Goal: Task Accomplishment & Management: Manage account settings

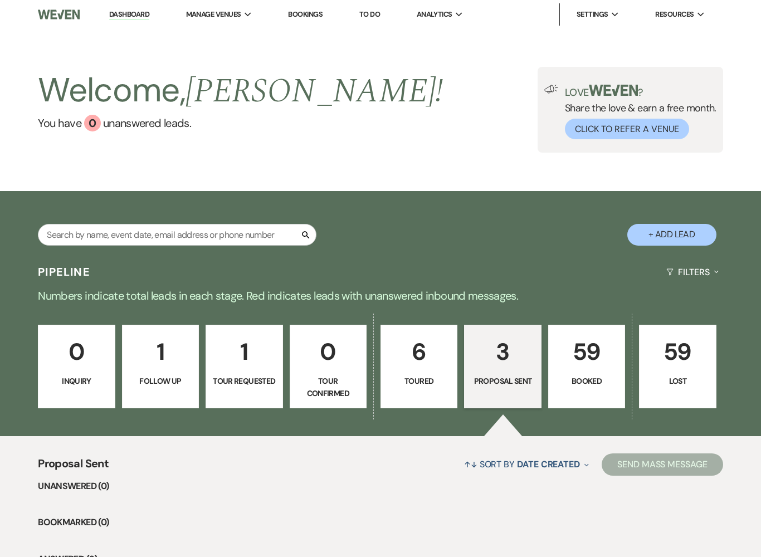
select select "6"
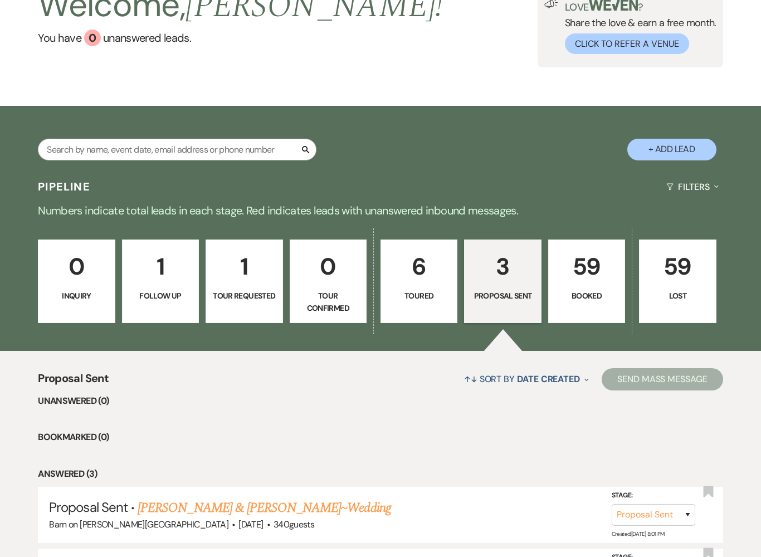
scroll to position [85, 0]
click at [595, 286] on link "59 Booked" at bounding box center [586, 281] width 77 height 84
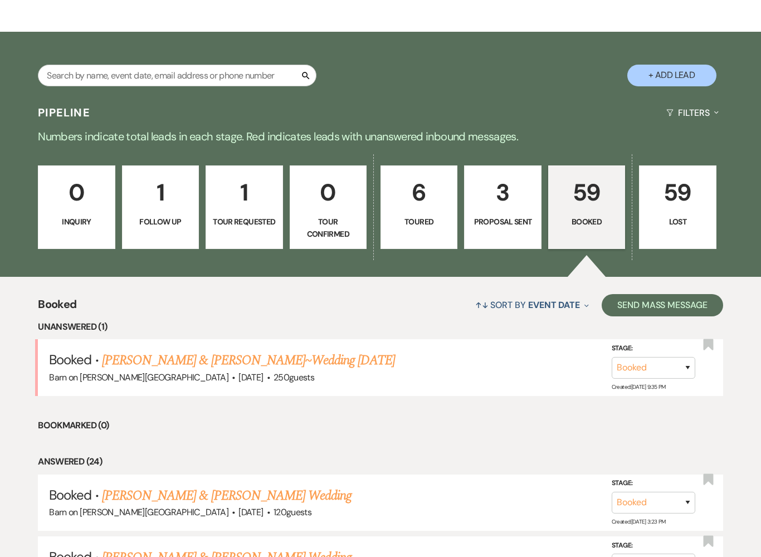
scroll to position [160, 0]
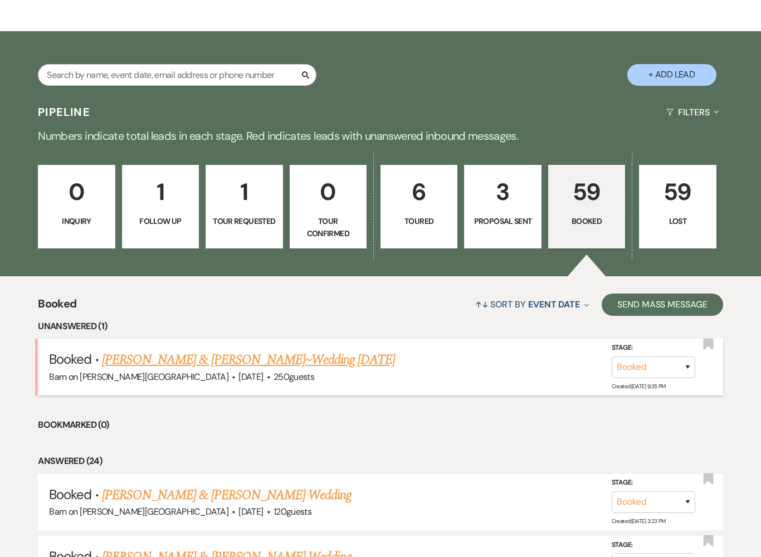
click at [268, 359] on link "[PERSON_NAME] & [PERSON_NAME]~Wedding [DATE]" at bounding box center [248, 360] width 293 height 20
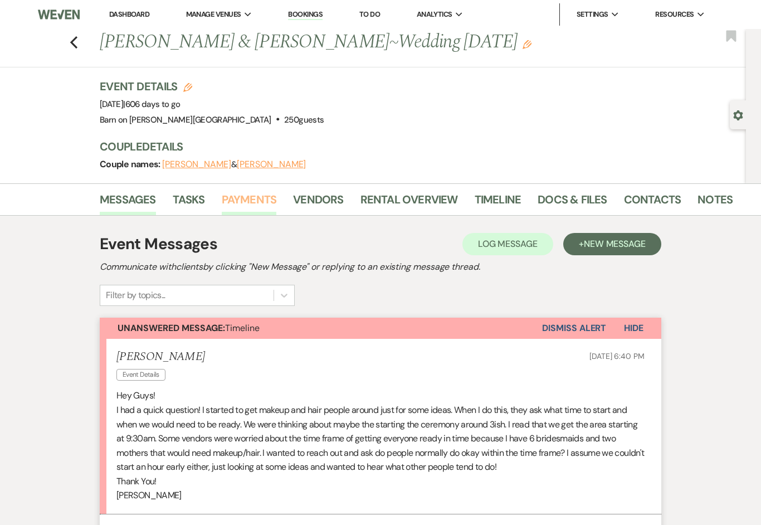
click at [264, 200] on link "Payments" at bounding box center [249, 202] width 55 height 25
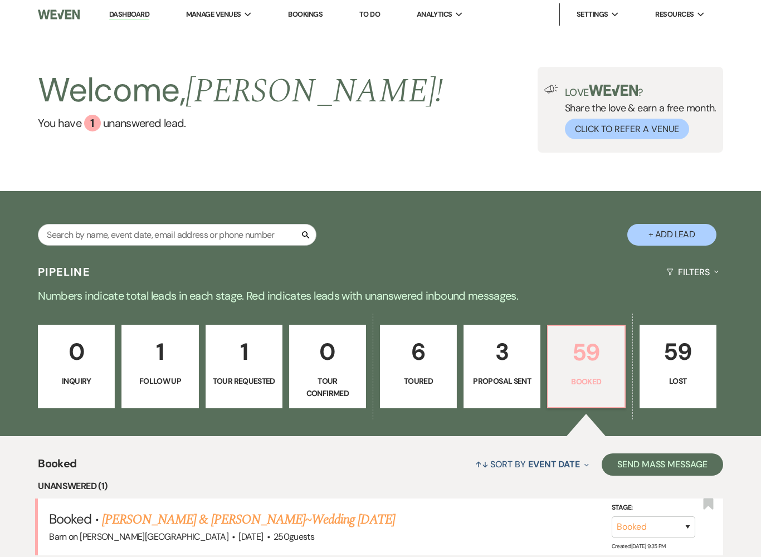
click at [588, 360] on p "59" at bounding box center [586, 352] width 62 height 37
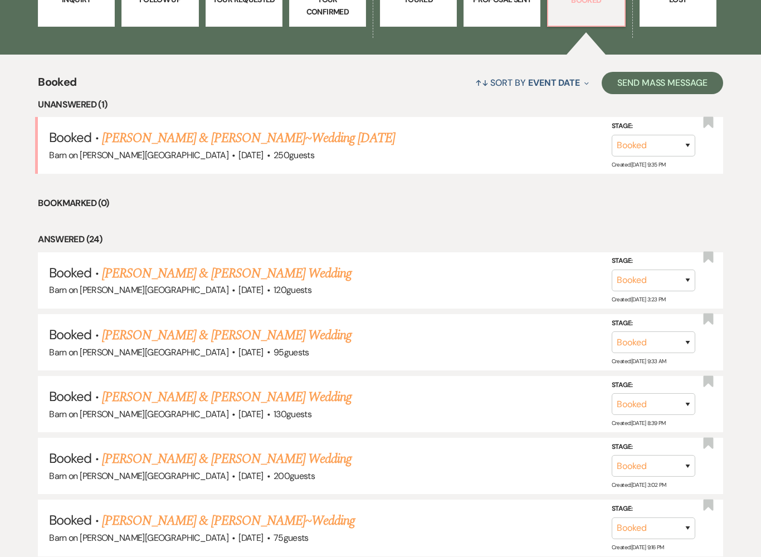
scroll to position [381, 0]
click at [260, 336] on link "[PERSON_NAME] & [PERSON_NAME] Wedding" at bounding box center [227, 335] width 250 height 20
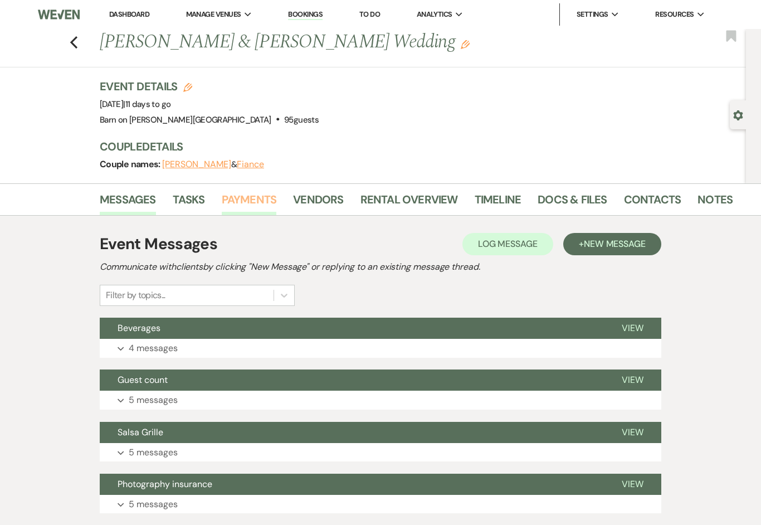
click at [257, 200] on link "Payments" at bounding box center [249, 202] width 55 height 25
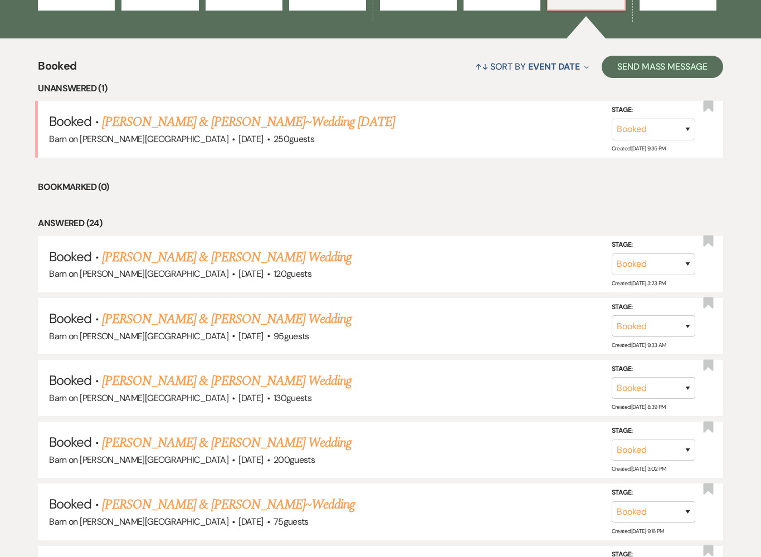
scroll to position [399, 0]
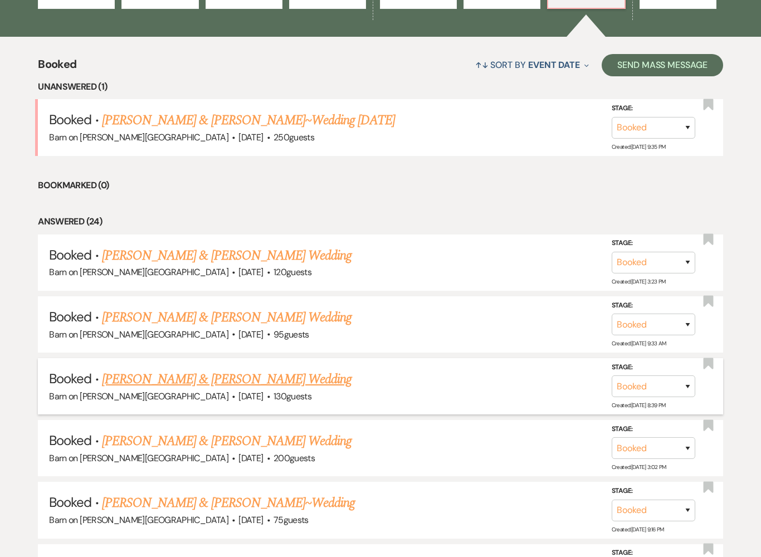
click at [220, 370] on link "[PERSON_NAME] & [PERSON_NAME] Wedding" at bounding box center [227, 379] width 250 height 20
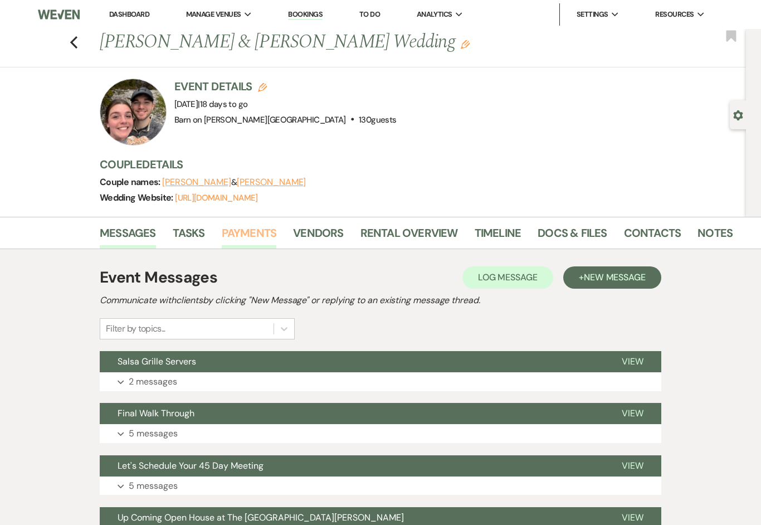
click at [248, 228] on link "Payments" at bounding box center [249, 236] width 55 height 25
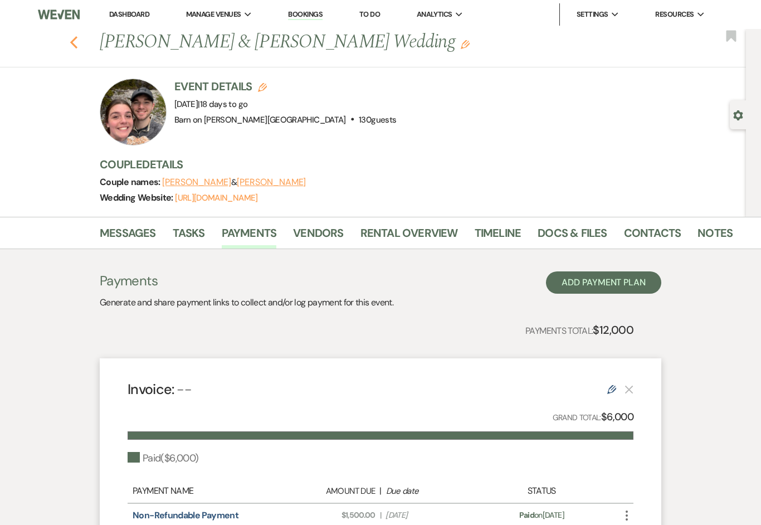
click at [77, 39] on icon "Previous" at bounding box center [74, 42] width 8 height 13
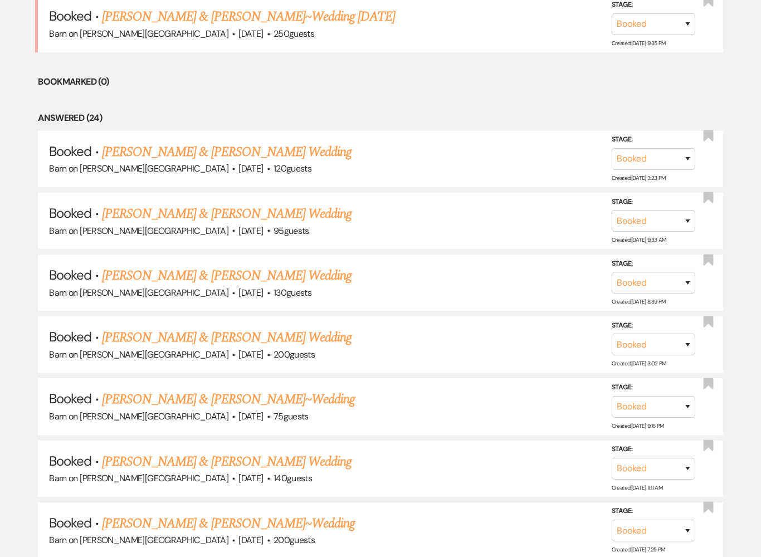
scroll to position [503, 0]
click at [212, 335] on link "[PERSON_NAME] & [PERSON_NAME] Wedding" at bounding box center [227, 337] width 250 height 20
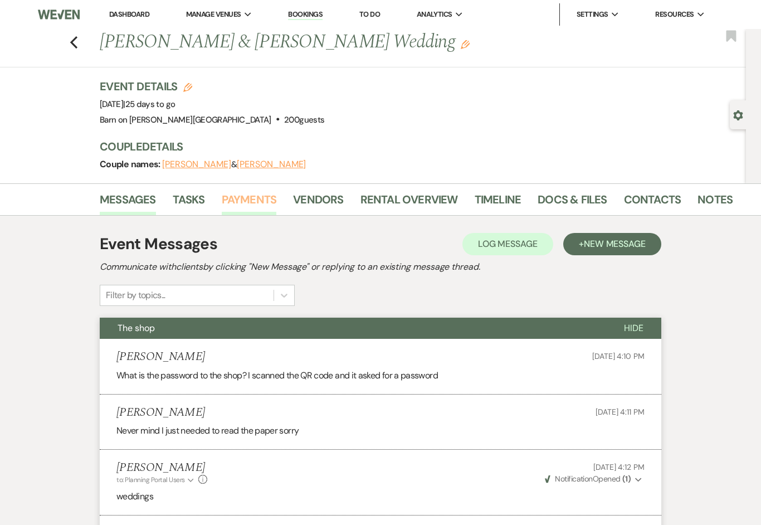
click at [253, 206] on link "Payments" at bounding box center [249, 202] width 55 height 25
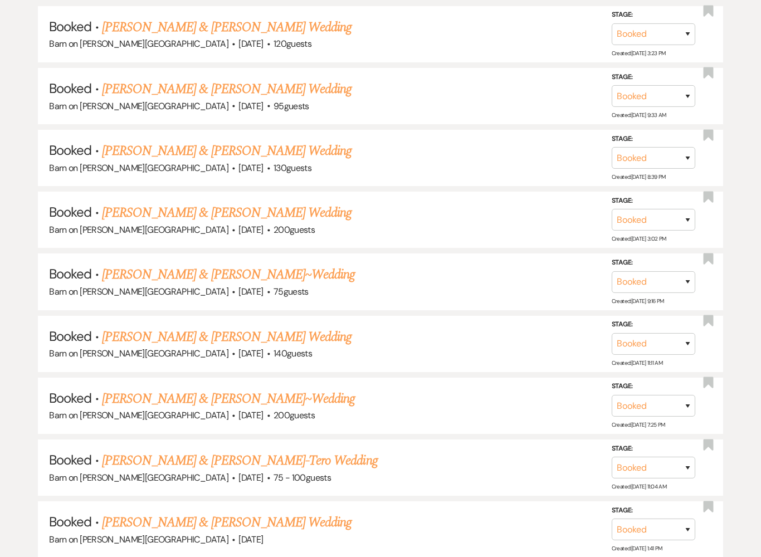
scroll to position [630, 0]
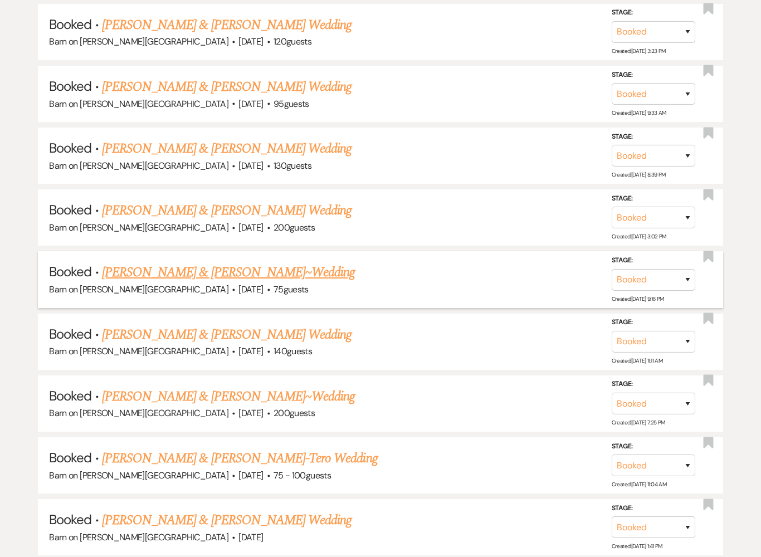
click at [257, 262] on link "[PERSON_NAME] & [PERSON_NAME]~Wedding" at bounding box center [228, 272] width 253 height 20
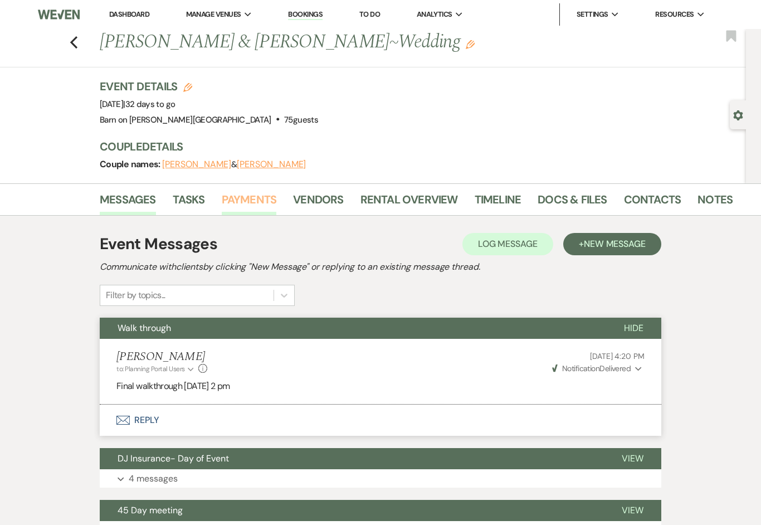
click at [263, 202] on link "Payments" at bounding box center [249, 202] width 55 height 25
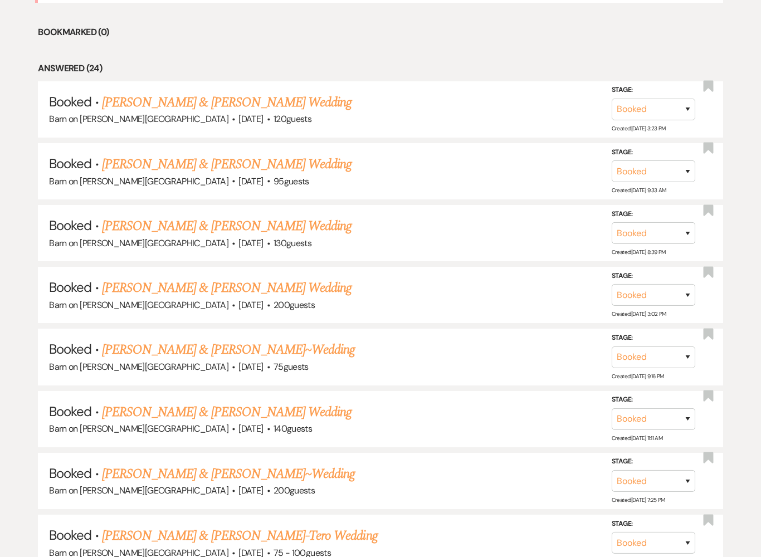
scroll to position [552, 0]
click at [200, 340] on link "[PERSON_NAME] & [PERSON_NAME]~Wedding" at bounding box center [228, 350] width 253 height 20
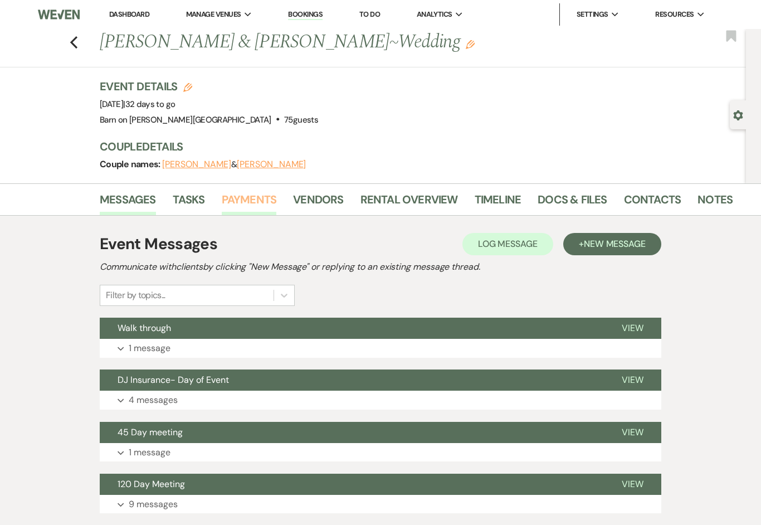
click at [258, 195] on link "Payments" at bounding box center [249, 202] width 55 height 25
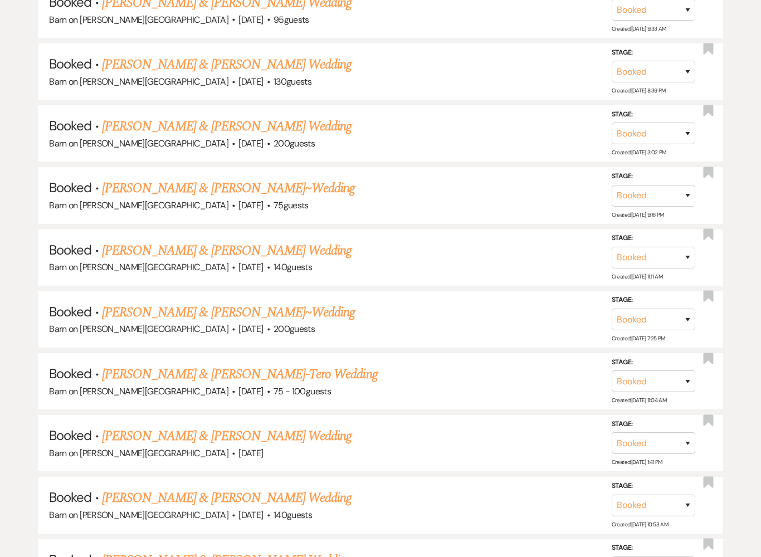
scroll to position [715, 0]
click at [226, 243] on link "[PERSON_NAME] & [PERSON_NAME] Wedding" at bounding box center [227, 250] width 250 height 20
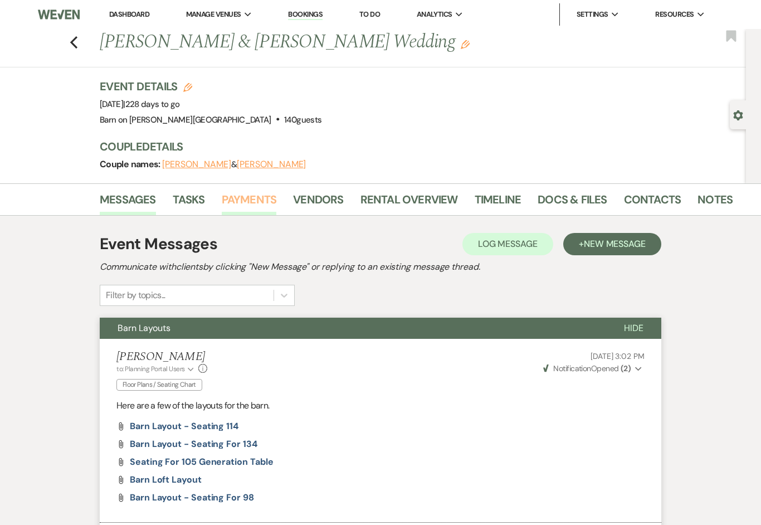
click at [259, 193] on link "Payments" at bounding box center [249, 202] width 55 height 25
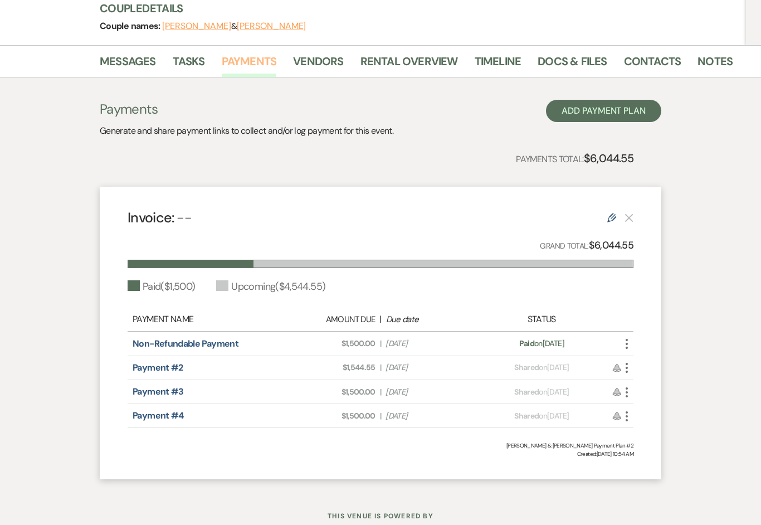
scroll to position [155, 0]
